Goal: Task Accomplishment & Management: Complete application form

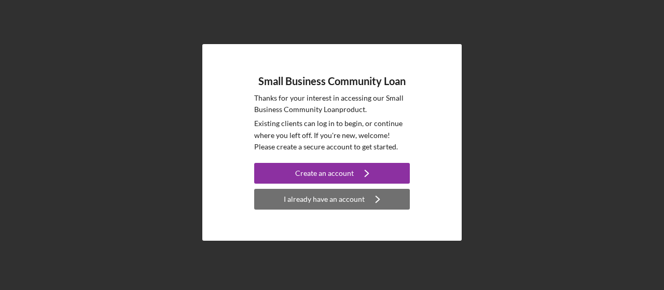
click at [332, 203] on div "I already have an account" at bounding box center [324, 199] width 81 height 21
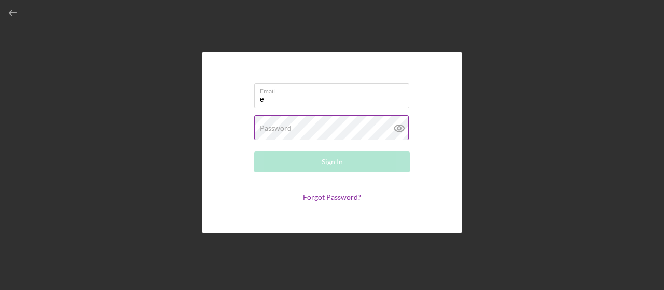
type input "[EMAIL_ADDRESS][DOMAIN_NAME]"
click at [319, 125] on div "Password Required" at bounding box center [332, 128] width 156 height 26
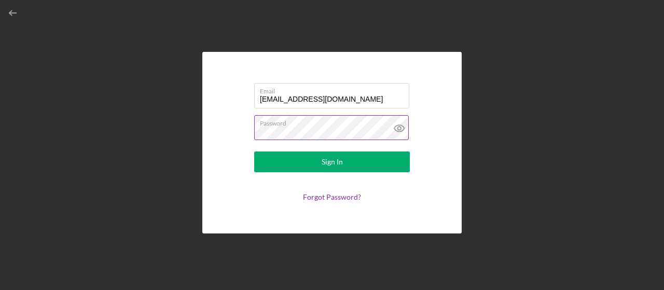
click at [254, 152] on button "Sign In" at bounding box center [332, 162] width 156 height 21
